Goal: Information Seeking & Learning: Understand process/instructions

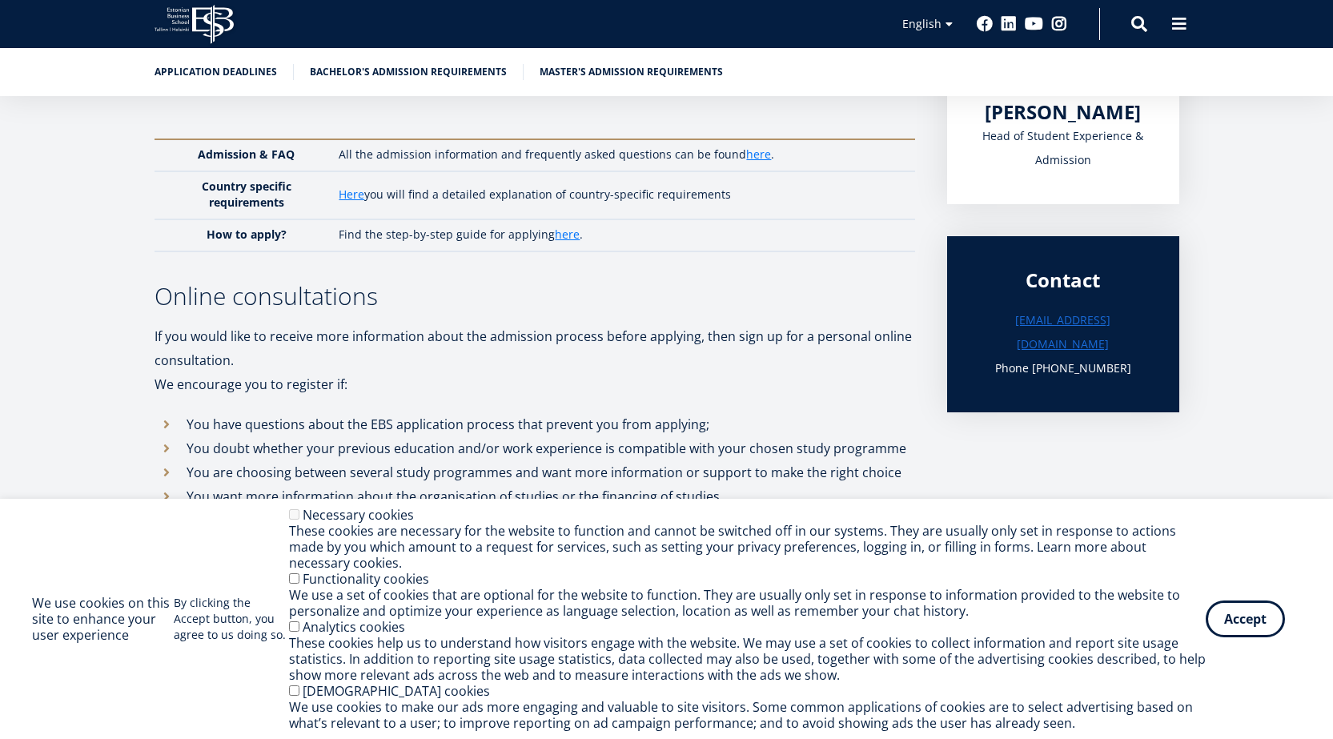
scroll to position [480, 0]
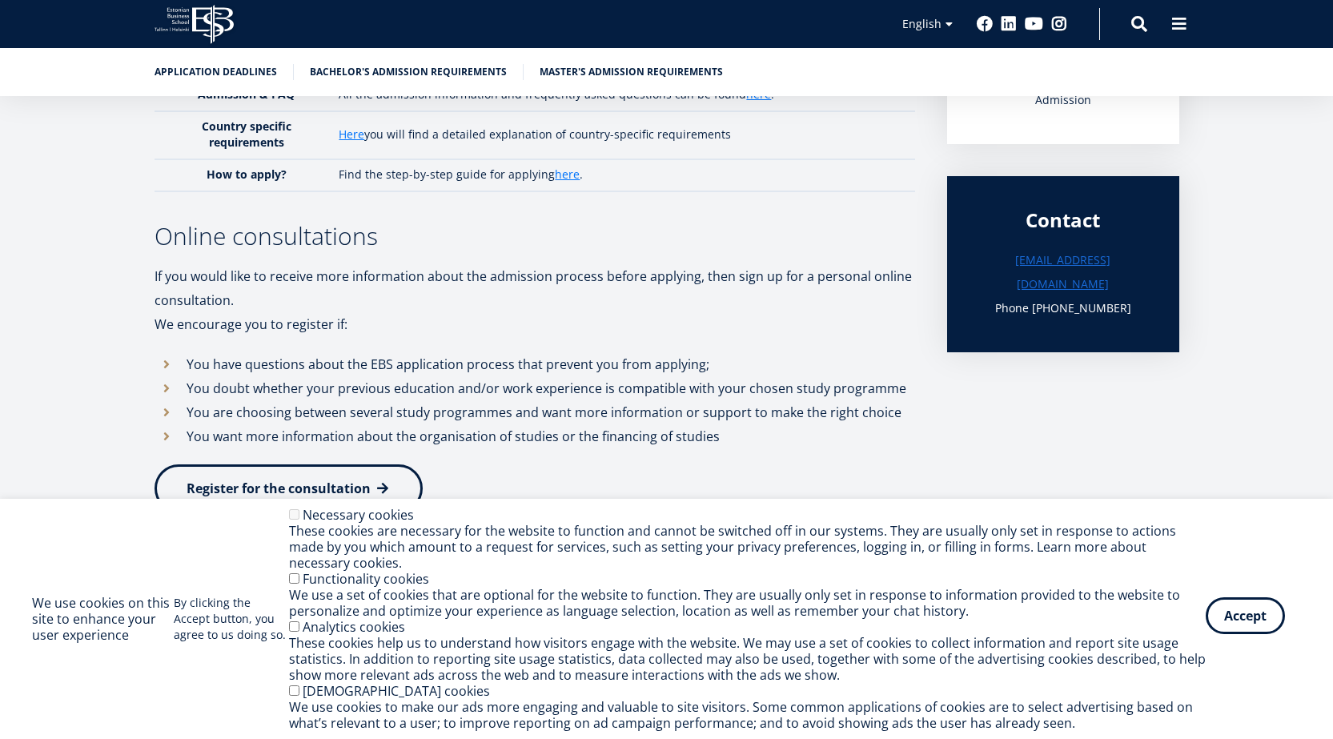
click at [1272, 623] on button "Accept" at bounding box center [1245, 615] width 79 height 37
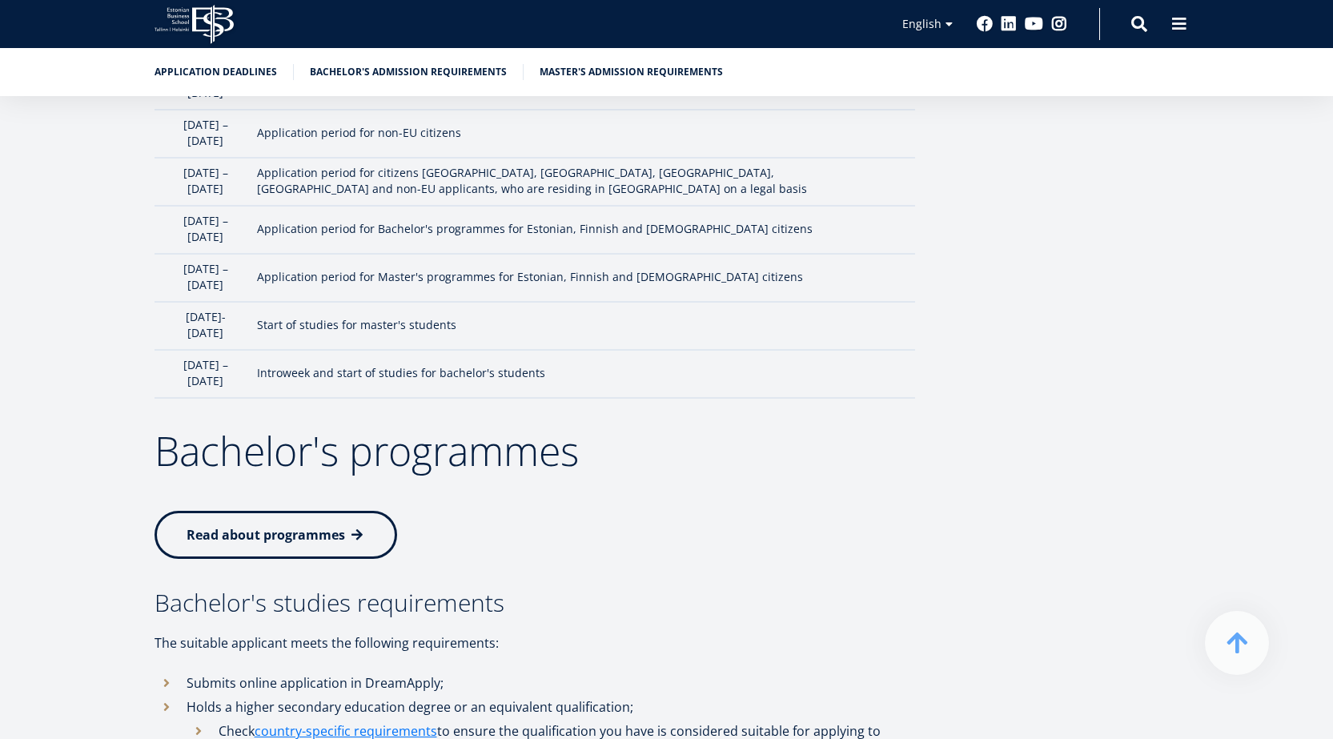
scroll to position [1681, 0]
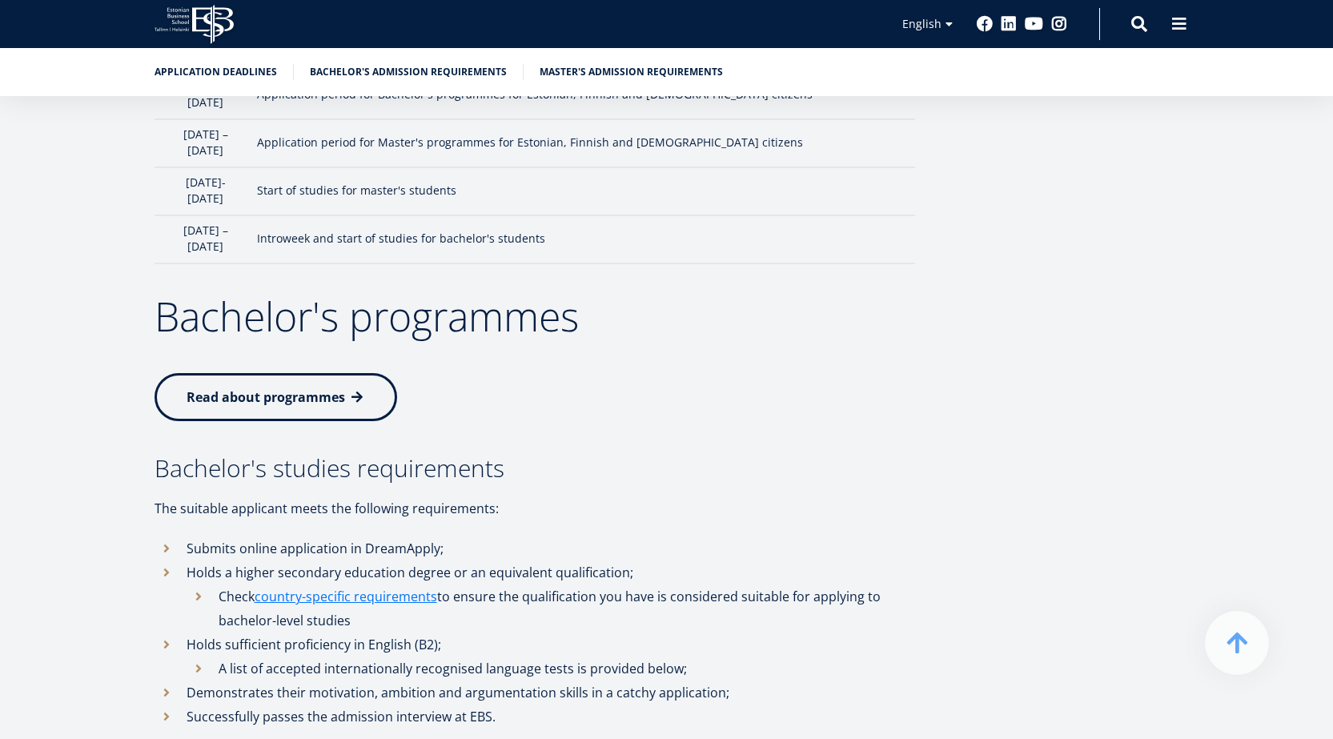
click at [297, 388] on span "Read about programmes" at bounding box center [266, 397] width 159 height 18
click at [385, 584] on link "country-specific requirements" at bounding box center [346, 596] width 183 height 24
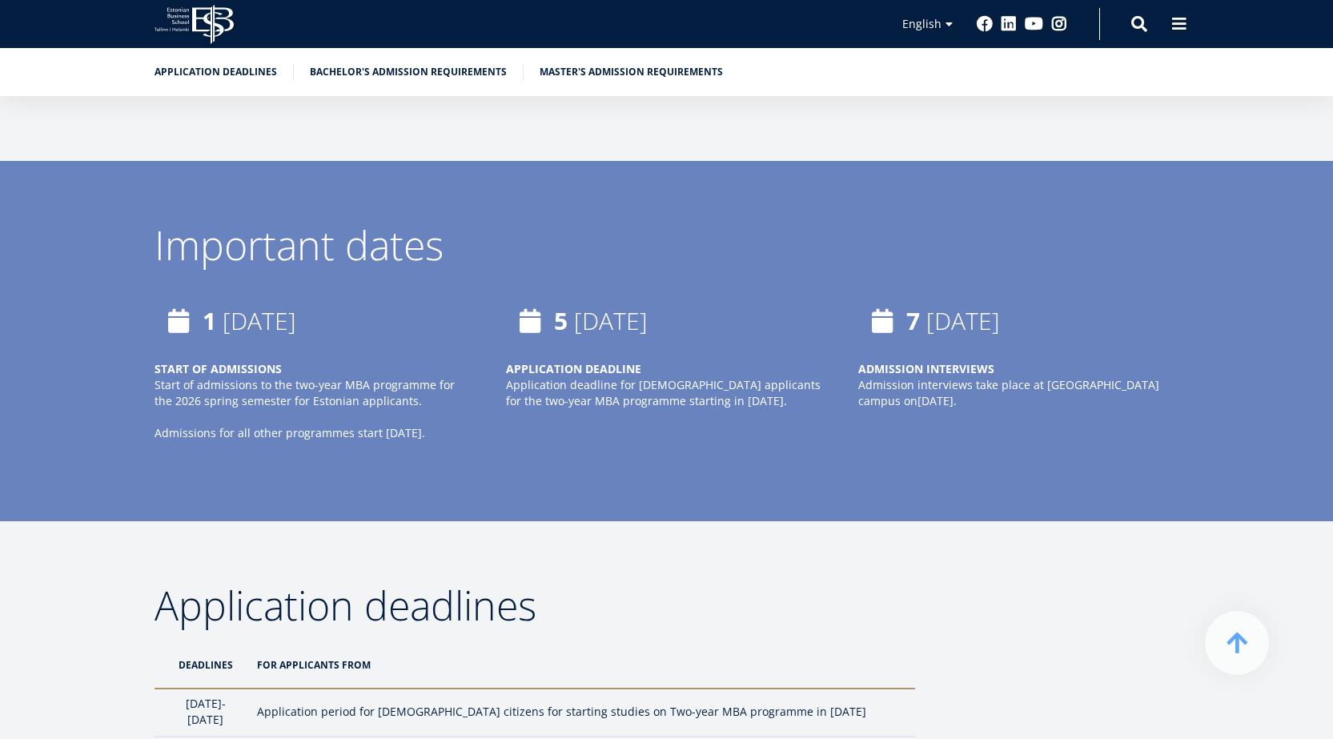
scroll to position [881, 0]
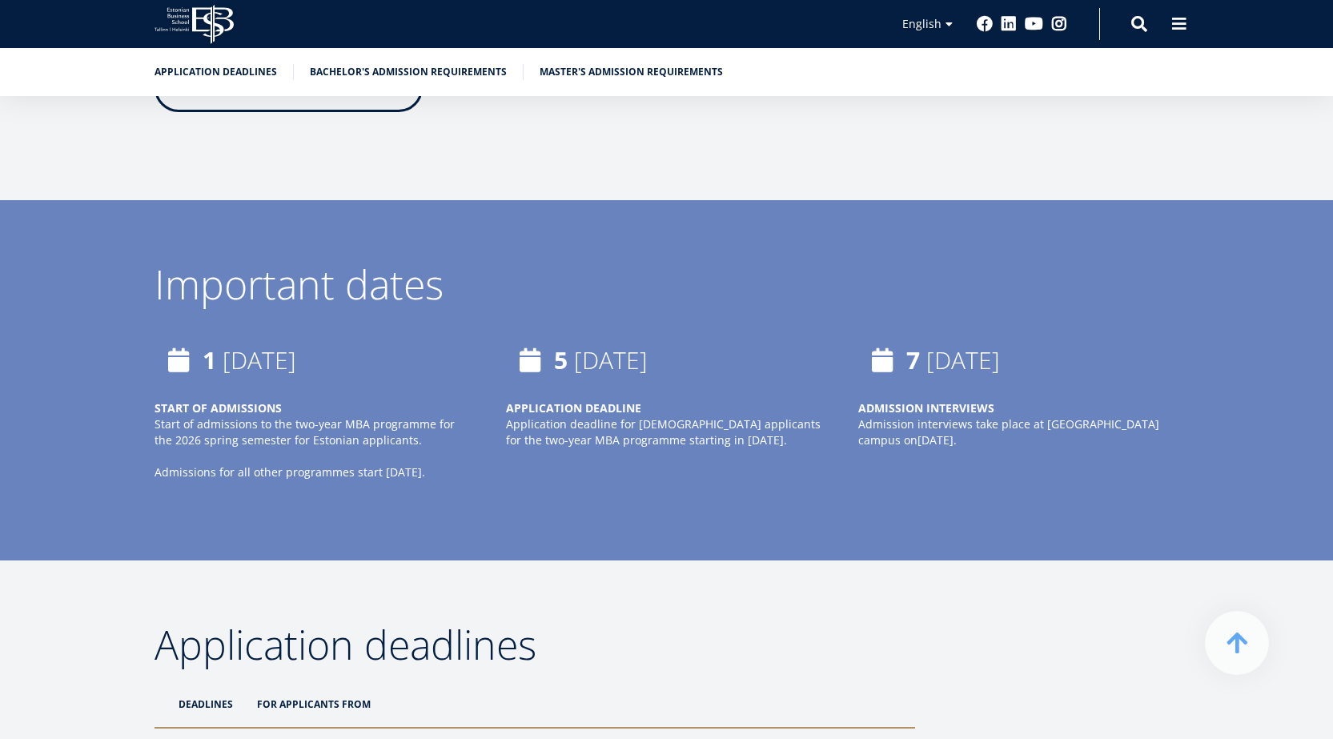
click at [1199, 30] on div "EBS Logo Created with Sketch. Kasutaja konto menüü Log in Estonian Estonian Eng…" at bounding box center [666, 24] width 1153 height 48
click at [1183, 26] on span at bounding box center [1179, 22] width 16 height 16
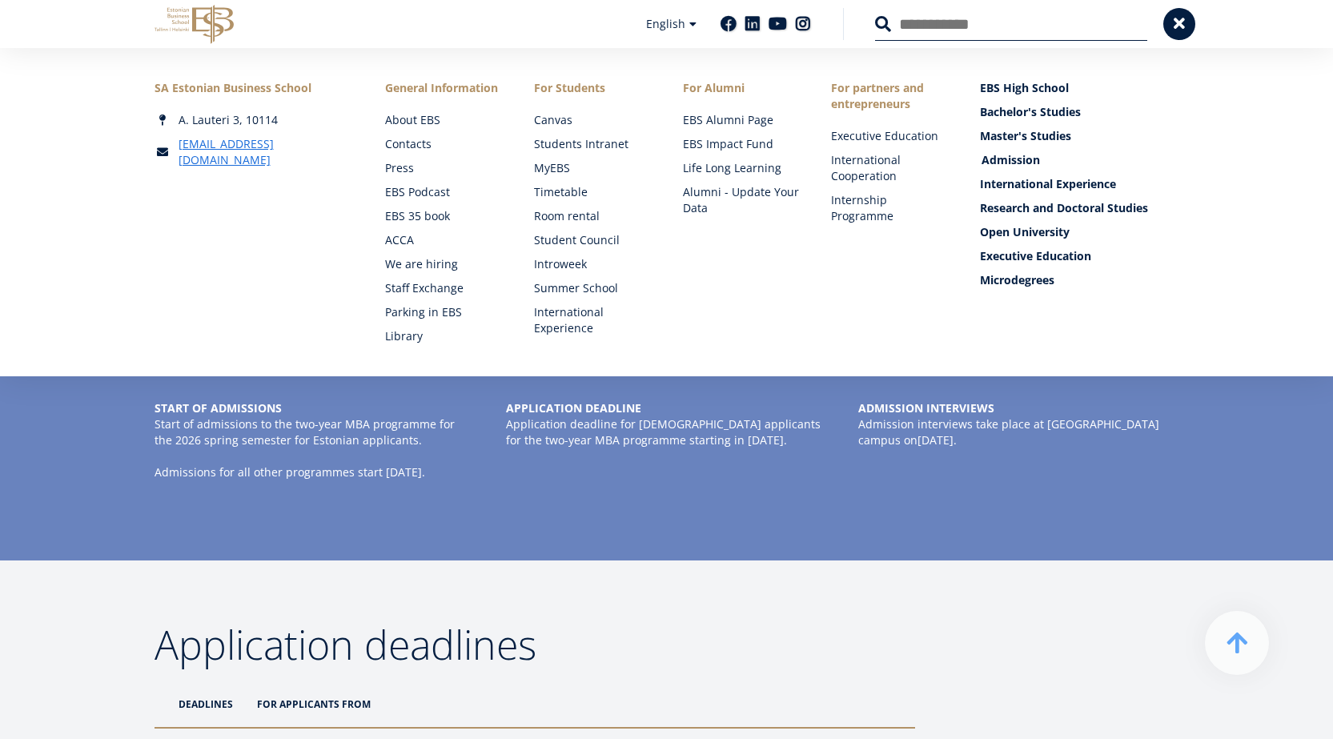
click at [1003, 157] on link "Admission" at bounding box center [1081, 160] width 199 height 16
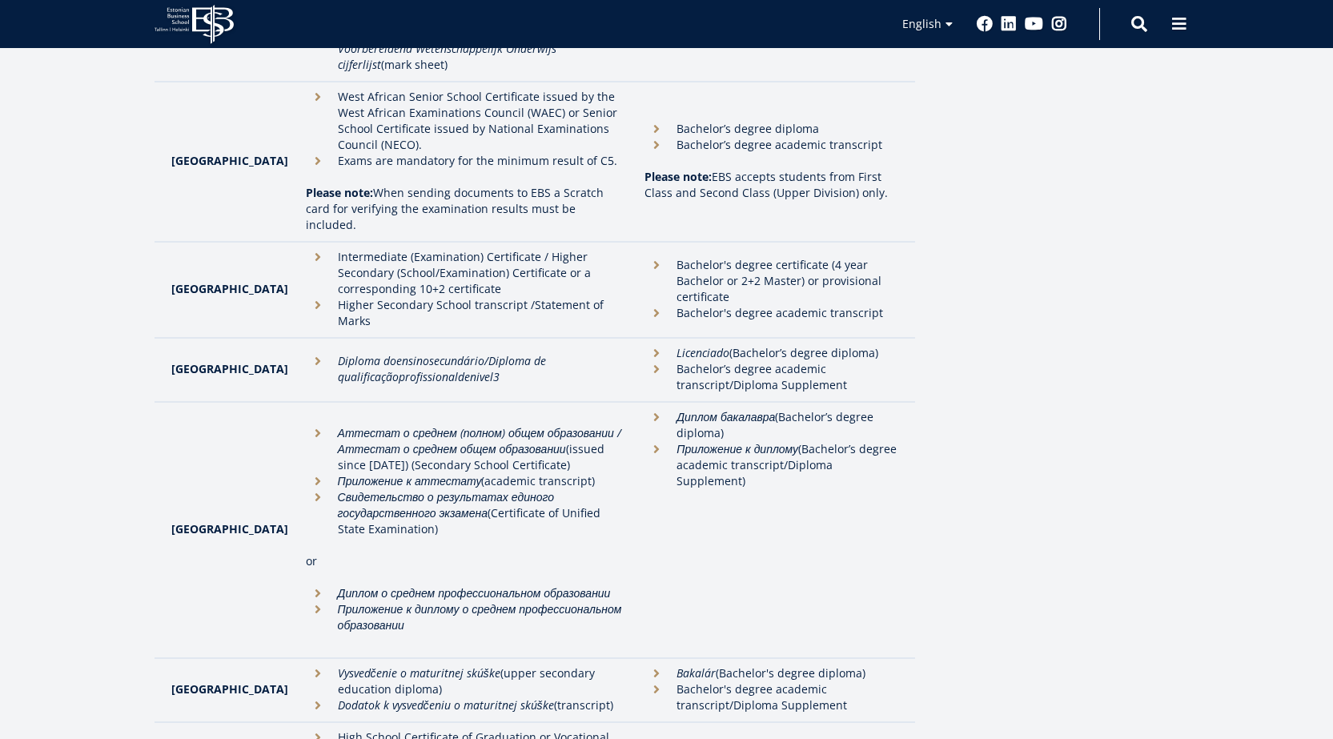
scroll to position [3283, 0]
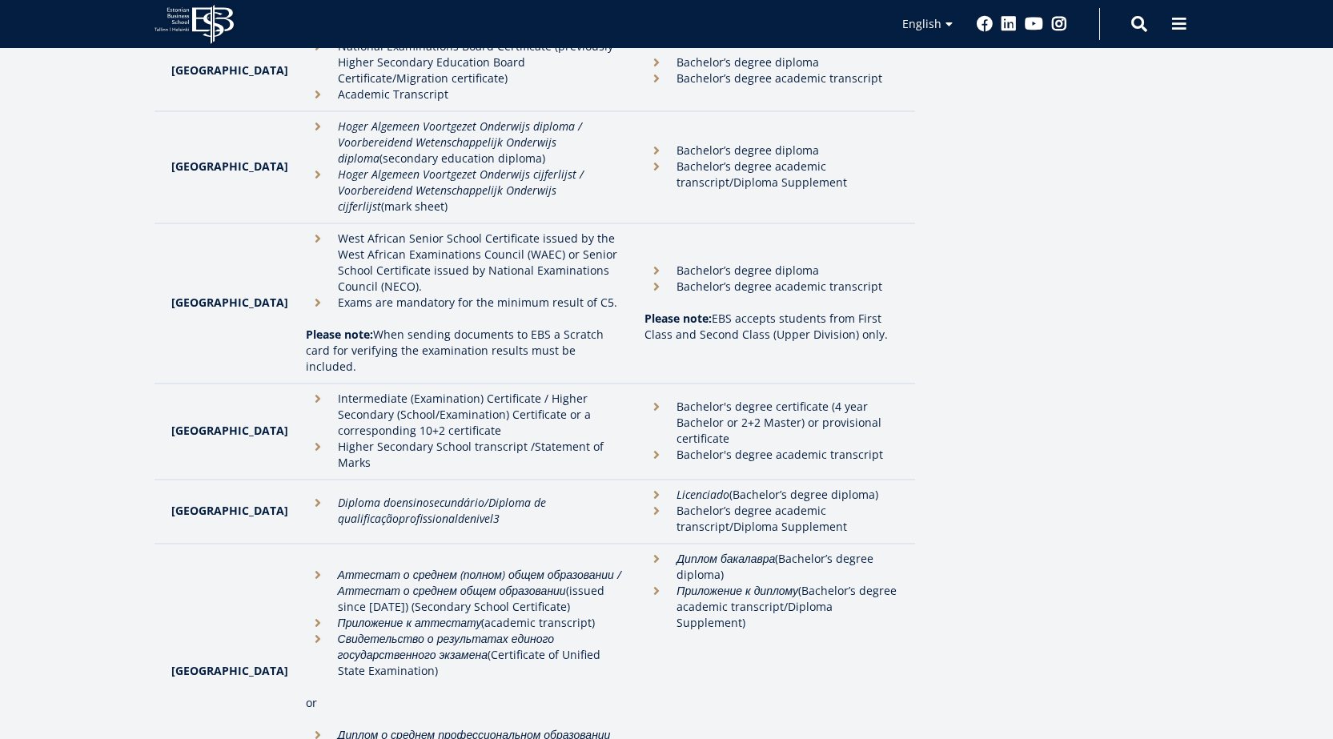
click at [306, 391] on li "Intermediate (Examination) Certificate / Higher Secondary (School/Examination) …" at bounding box center [467, 415] width 323 height 48
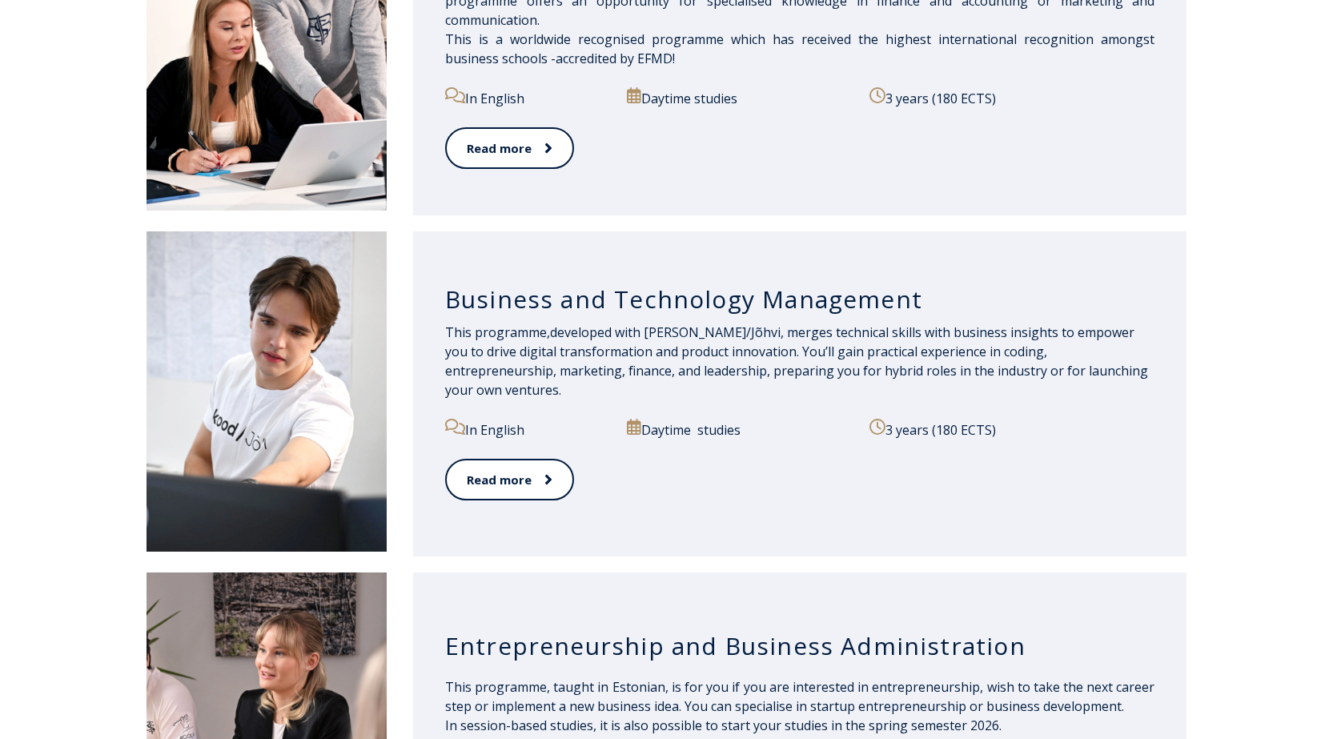
scroll to position [1361, 0]
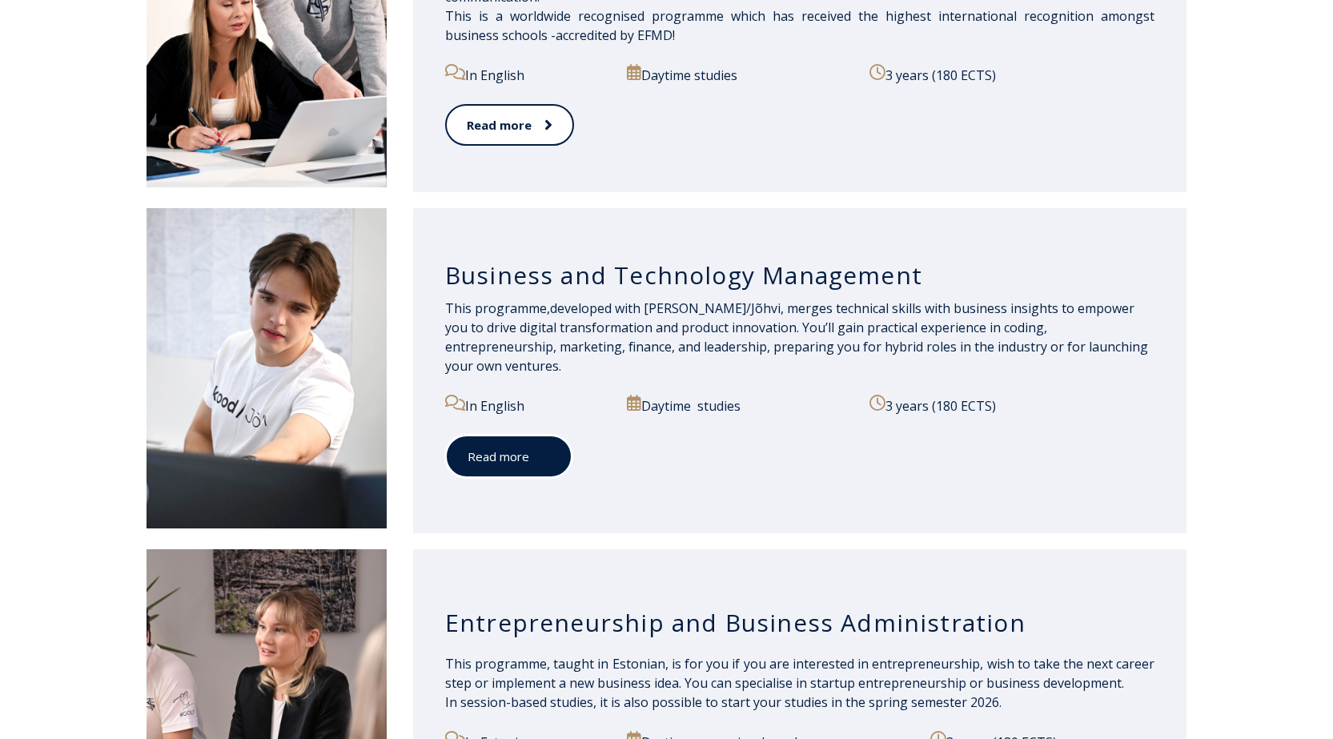
click at [525, 458] on link "Read more" at bounding box center [508, 457] width 127 height 44
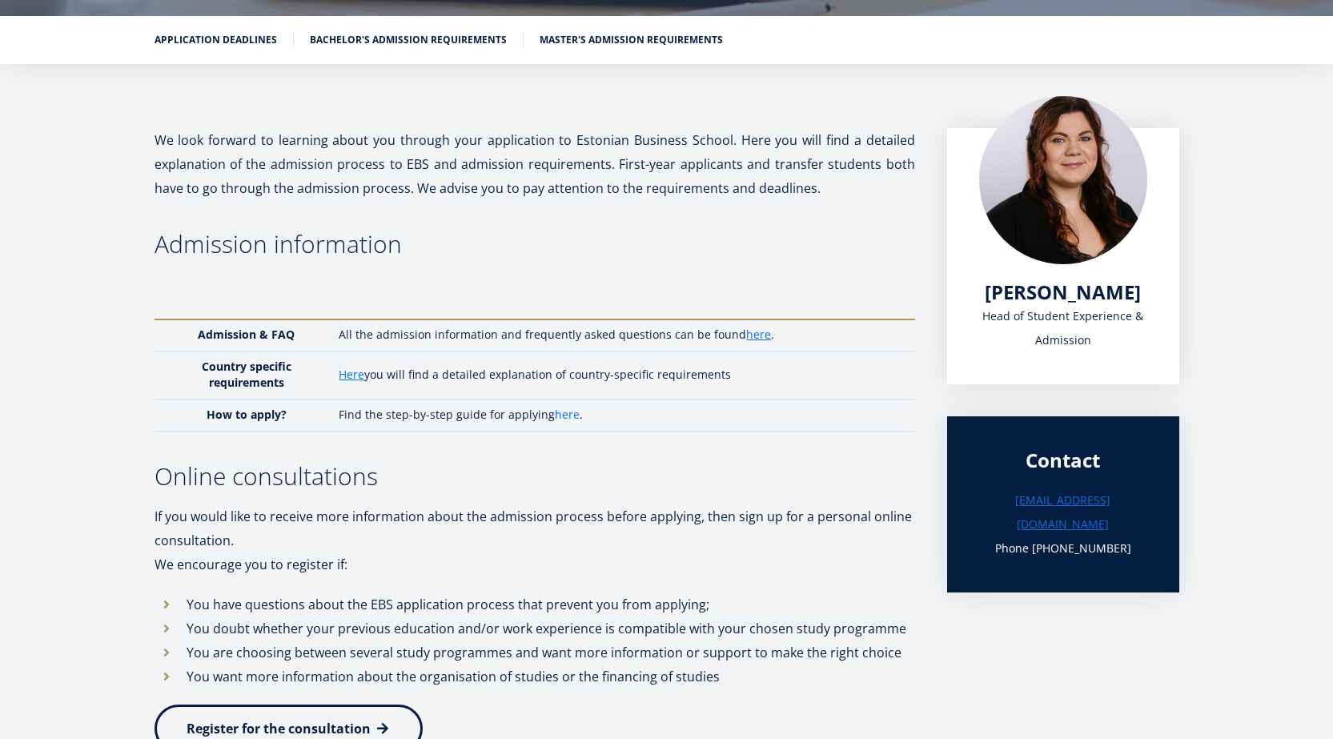
click at [560, 420] on link "here" at bounding box center [567, 415] width 25 height 16
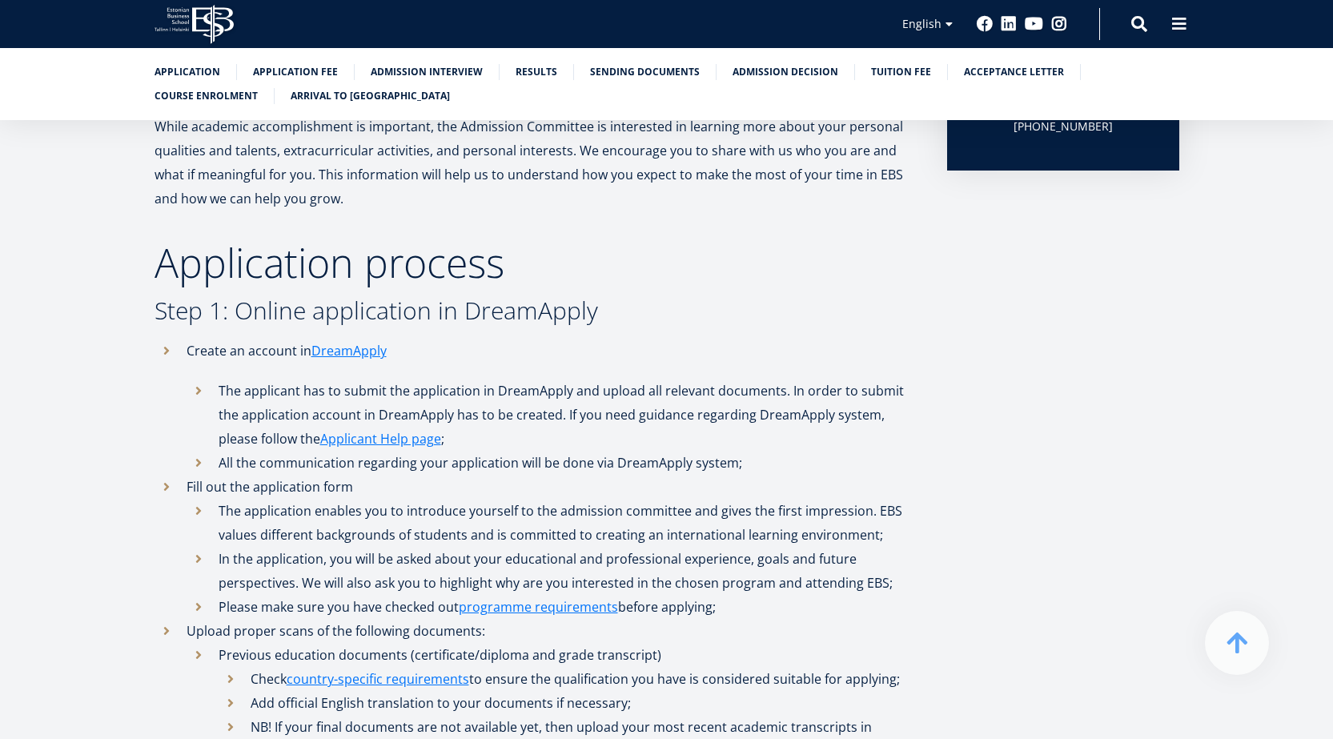
scroll to position [480, 0]
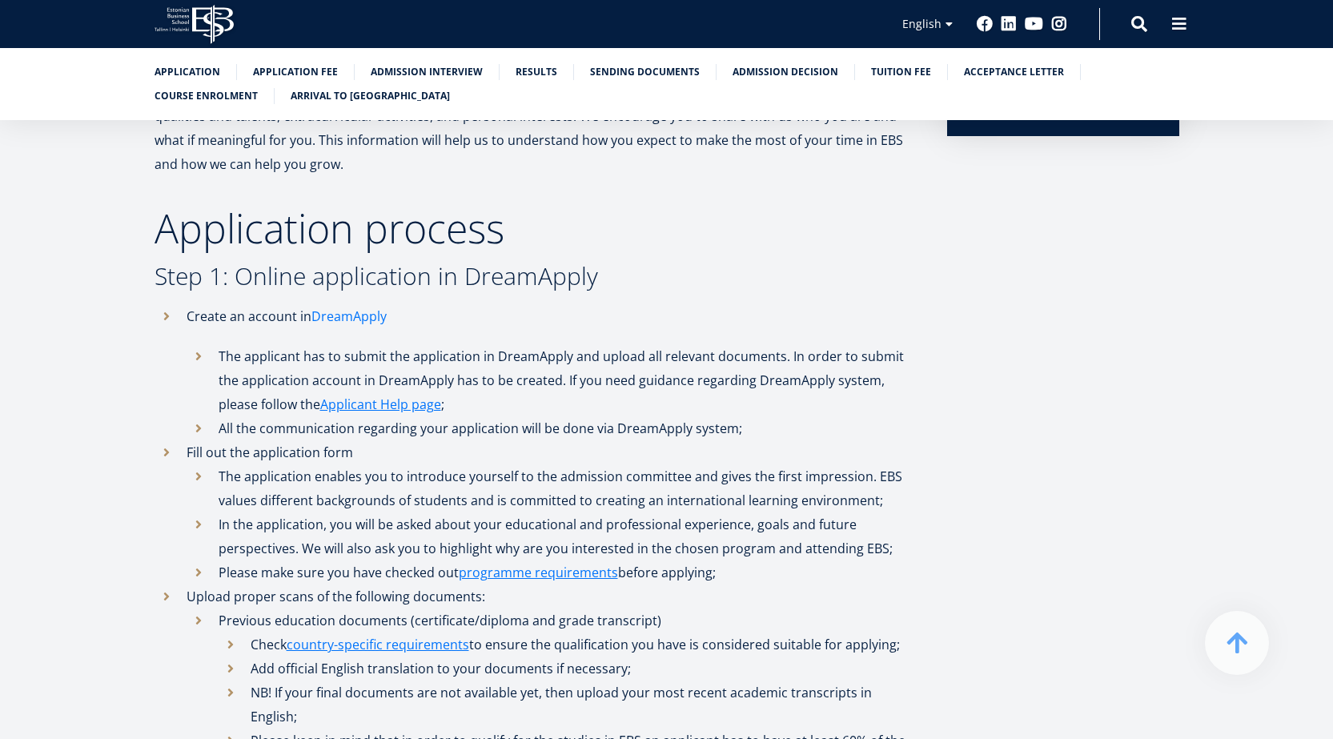
click at [355, 316] on link "DreamApply" at bounding box center [348, 316] width 75 height 24
